Goal: Information Seeking & Learning: Understand process/instructions

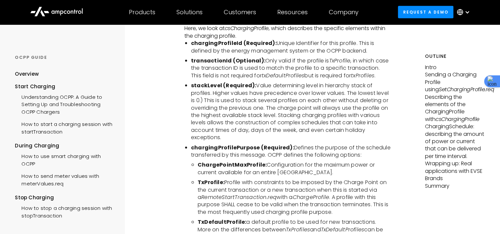
scroll to position [1355, 0]
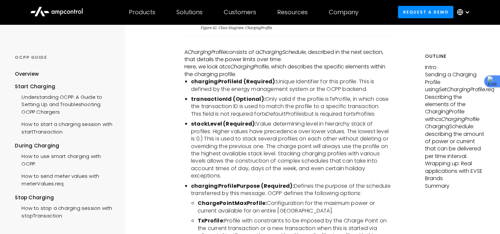
drag, startPoint x: 189, startPoint y: 114, endPoint x: 237, endPoint y: 165, distance: 69.7
copy li "stackLevel (Required): Value determining level in hierarchy stack of profiles. …"
click at [338, 200] on li "ChargePointMaxProfile: Configuration for the maximum power or current available…" at bounding box center [294, 207] width 193 height 15
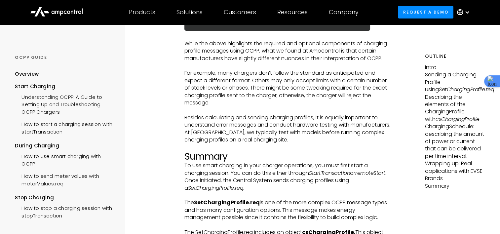
scroll to position [2478, 0]
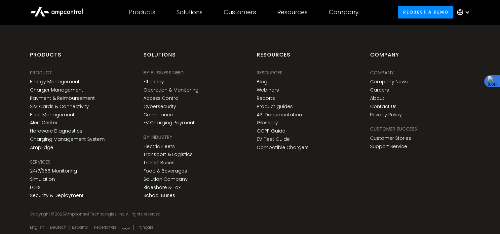
scroll to position [2767, 0]
